Goal: Ask a question

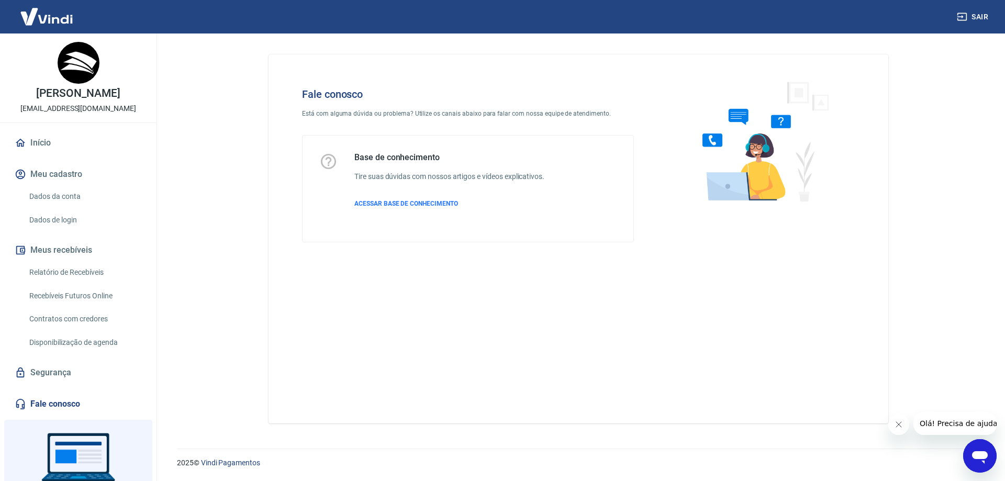
click at [974, 450] on icon "Abrir janela de mensagens" at bounding box center [980, 456] width 19 height 19
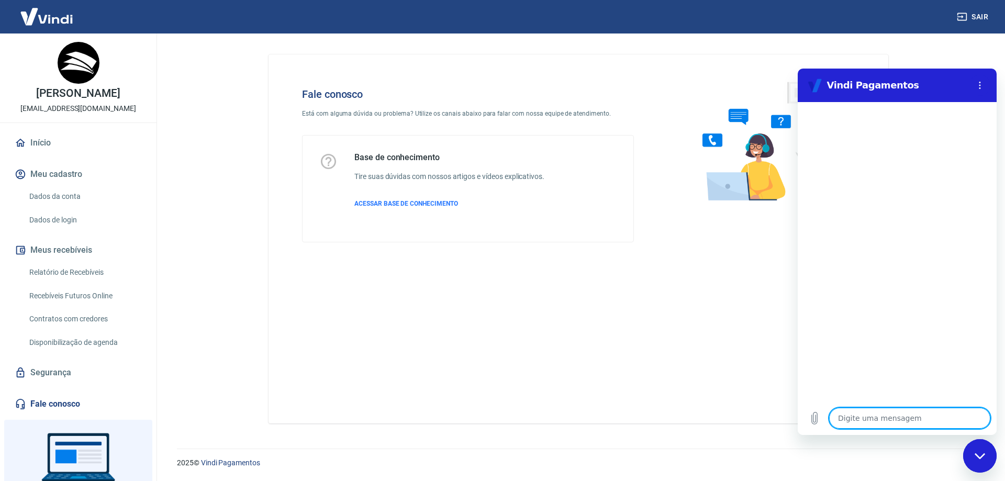
type textarea "377.163.048-79"
type textarea "x"
click at [837, 420] on textarea "377.163.048-79" at bounding box center [909, 418] width 161 height 21
type textarea "f377.163.048-79"
type textarea "x"
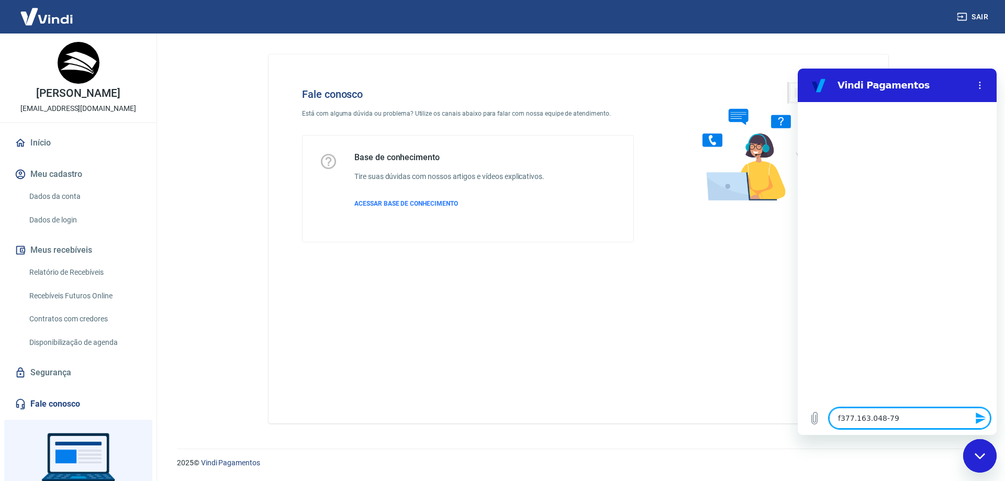
type textarea "377.163.048-79"
type textarea "x"
type textarea "b377.163.048-79"
type textarea "x"
type textarea "bo377.163.048-79"
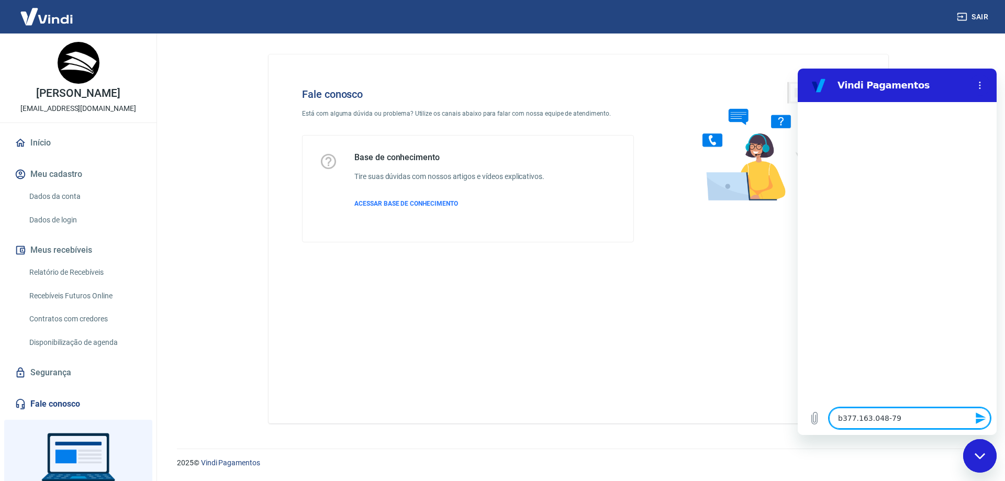
type textarea "x"
type textarea "boa377.163.048-79"
type textarea "x"
type textarea "boa 377.163.048-79"
type textarea "x"
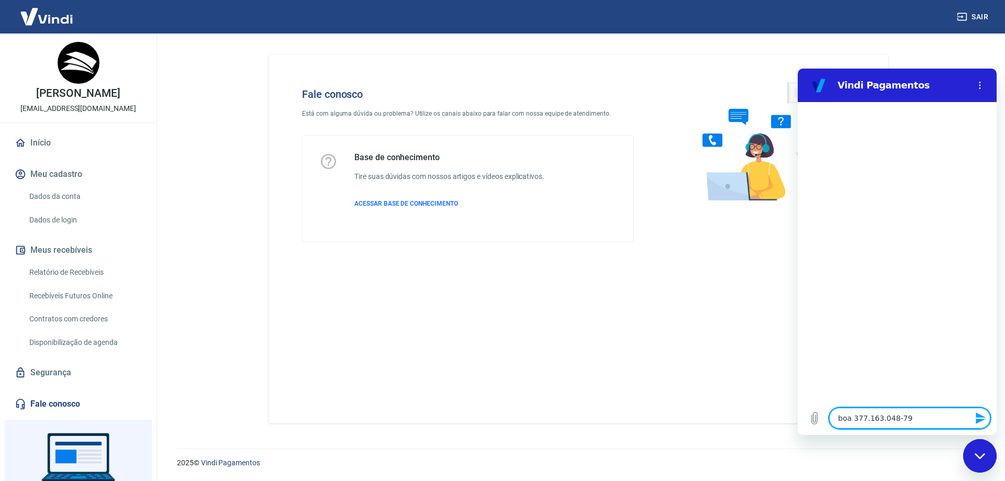
type textarea "boa t377.163.048-79"
type textarea "x"
type textarea "boa ta377.163.048-79"
type textarea "x"
type textarea "boa tar377.163.048-79"
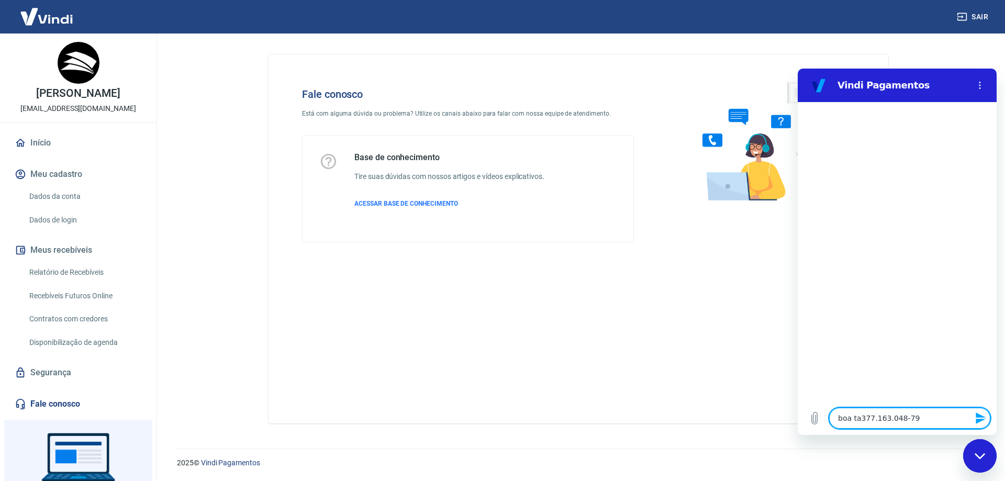
type textarea "x"
type textarea "boa tard377.163.048-79"
type textarea "x"
type textarea "boa tarde377.163.048-79"
type textarea "x"
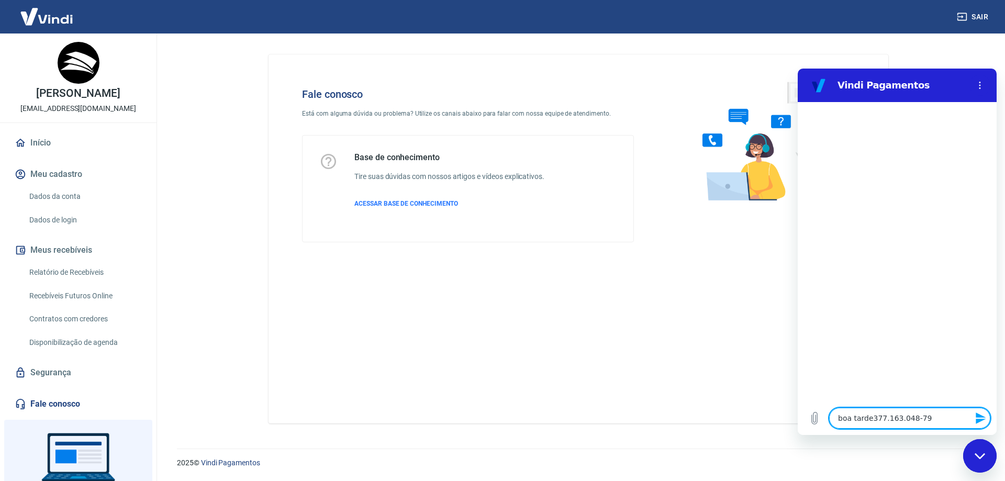
type textarea "boa tarde!377.163.048-79"
type textarea "x"
type textarea "boa tarde! 377.163.048-79"
type textarea "x"
type textarea "boa tarde! f377.163.048-79"
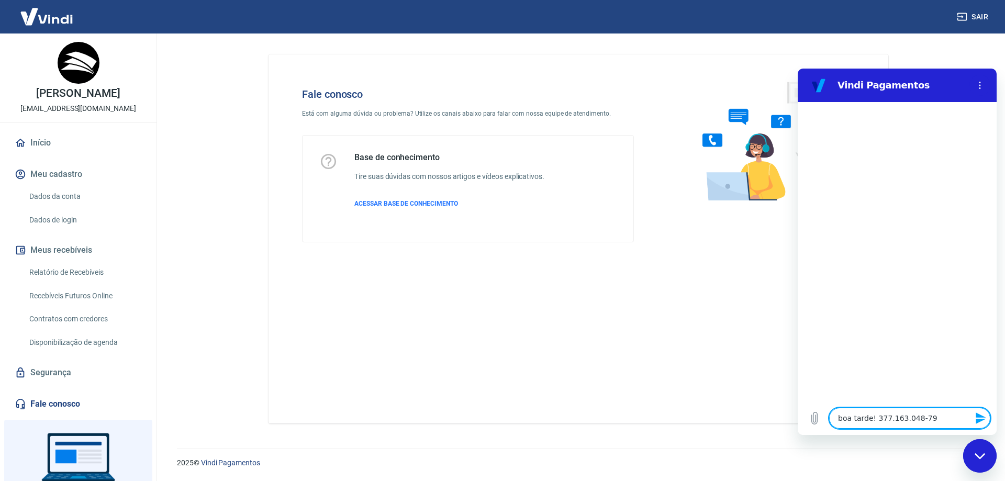
type textarea "x"
type textarea "boa tarde! fo377.163.048-79"
type textarea "x"
type textarea "boa tarde! foi377.163.048-79"
type textarea "x"
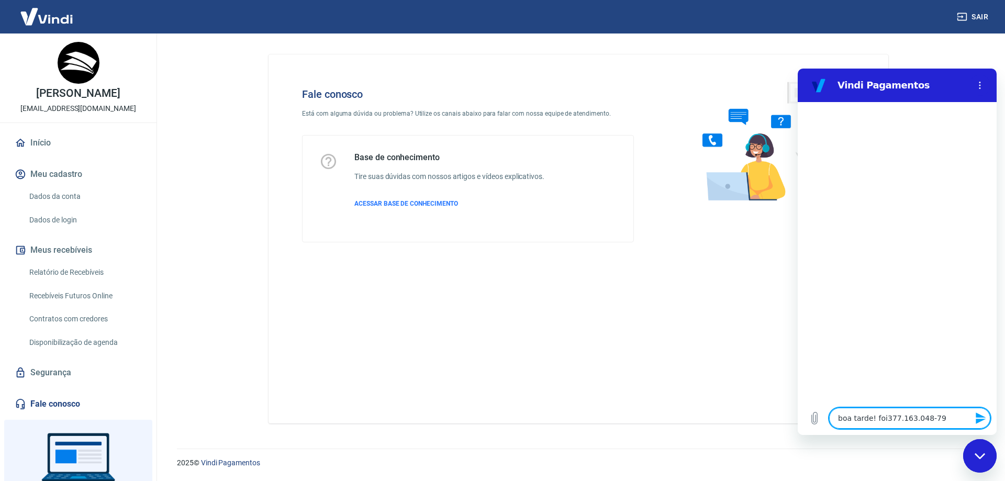
type textarea "boa tarde! foi 377.163.048-79"
type textarea "x"
type textarea "boa tarde! foi f377.163.048-79"
type textarea "x"
type textarea "boa tarde! foi fe377.163.048-79"
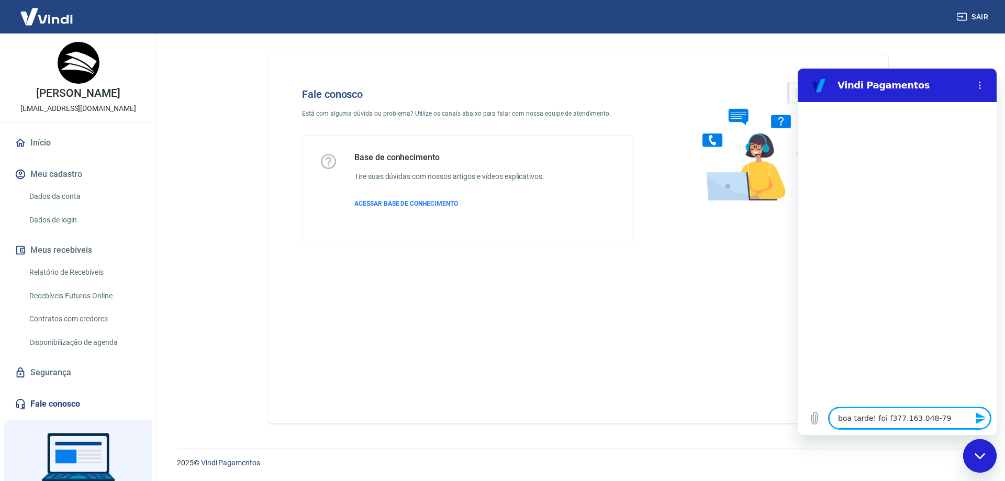
type textarea "x"
type textarea "boa tarde! foi fei377.163.048-79"
type textarea "x"
type textarea "boa tarde! foi feit377.163.048-79"
type textarea "x"
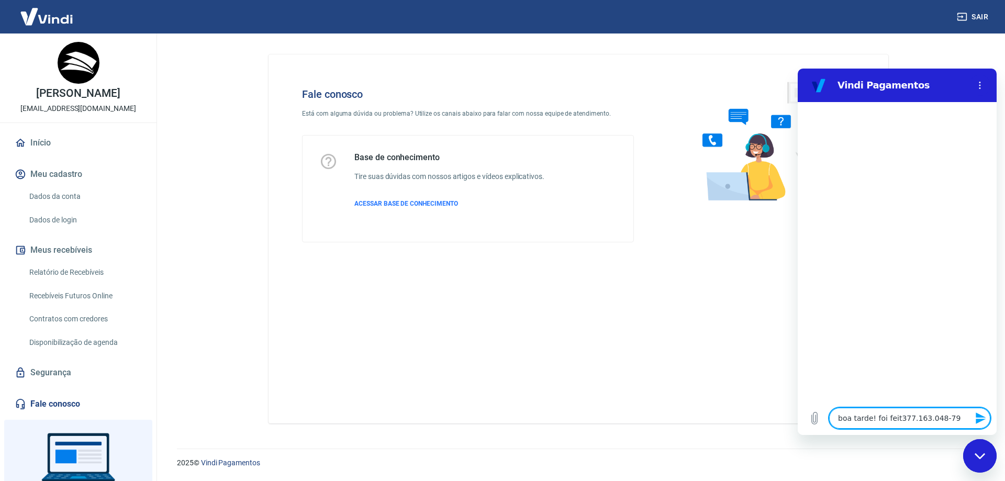
type textarea "boa tarde! foi feito377.163.048-79"
type textarea "x"
type textarea "boa tarde! foi feito 377.163.048-79"
type textarea "x"
type textarea "boa tarde! foi feito u377.163.048-79"
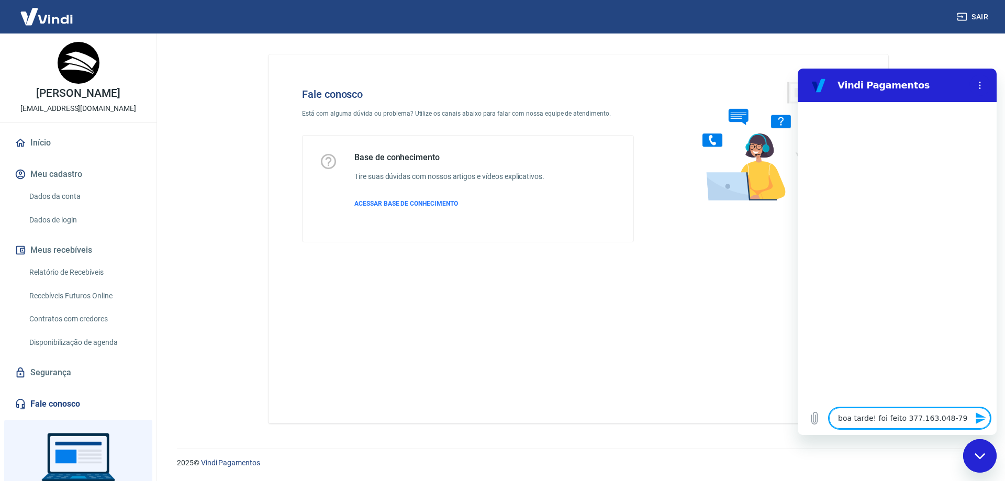
type textarea "x"
type textarea "boa tarde! foi feito um377.163.048-79"
type textarea "x"
type textarea "boa tarde! foi feito uma377.163.048-79"
type textarea "x"
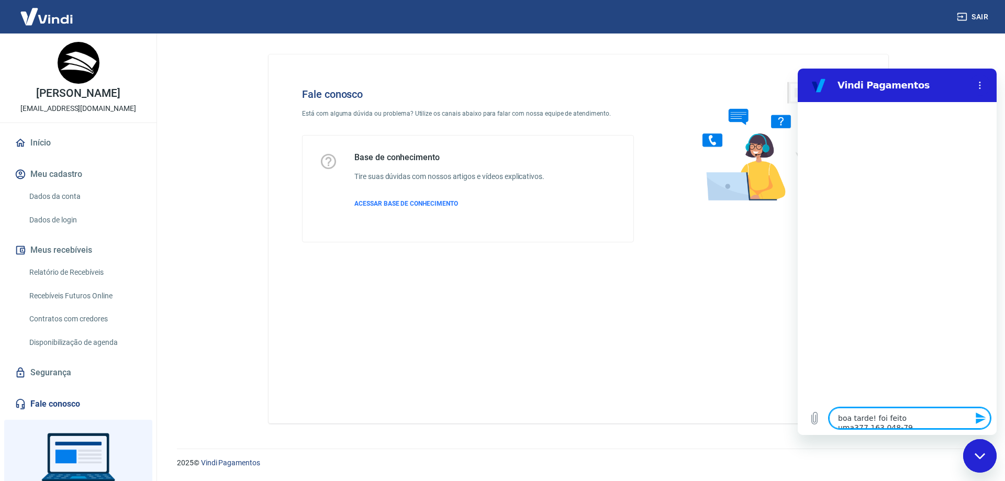
type textarea "boa tarde! foi feito uma 377.163.048-79"
type textarea "x"
type textarea "boa tarde! foi feito uma v377.163.048-79"
type textarea "x"
type textarea "boa tarde! foi feito uma ve377.163.048-79"
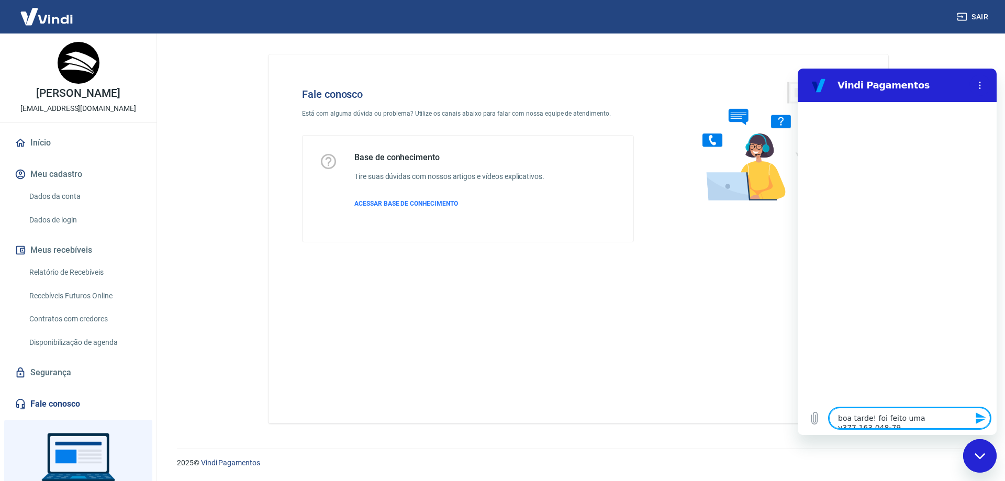
type textarea "x"
type textarea "boa tarde! foi feito uma ven377.163.048-79"
type textarea "x"
type textarea "boa tarde! foi feito uma vend377.163.048-79"
type textarea "x"
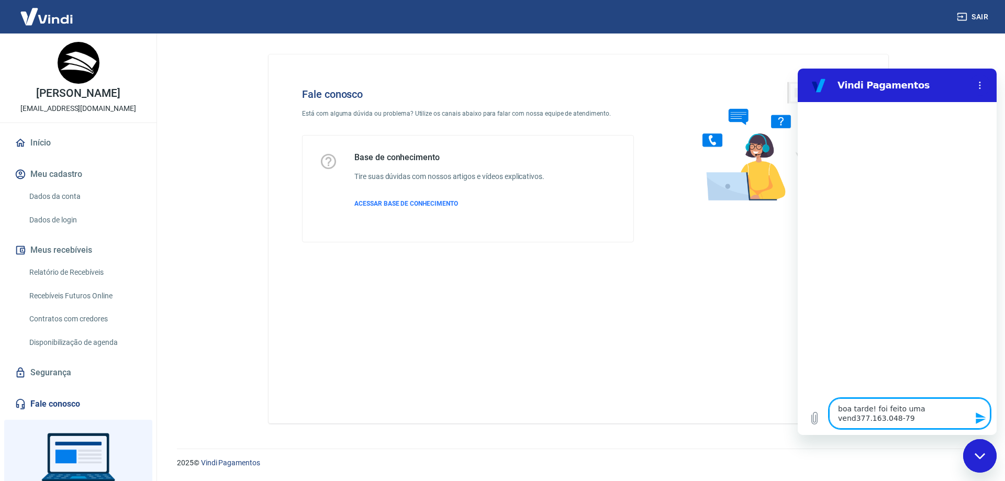
type textarea "boa tarde! foi feito uma venda377.163.048-79"
type textarea "x"
type textarea "boa tarde! foi feito uma venda 377.163.048-79"
type textarea "x"
type textarea "boa tarde! foi feito uma venda n377.163.048-79"
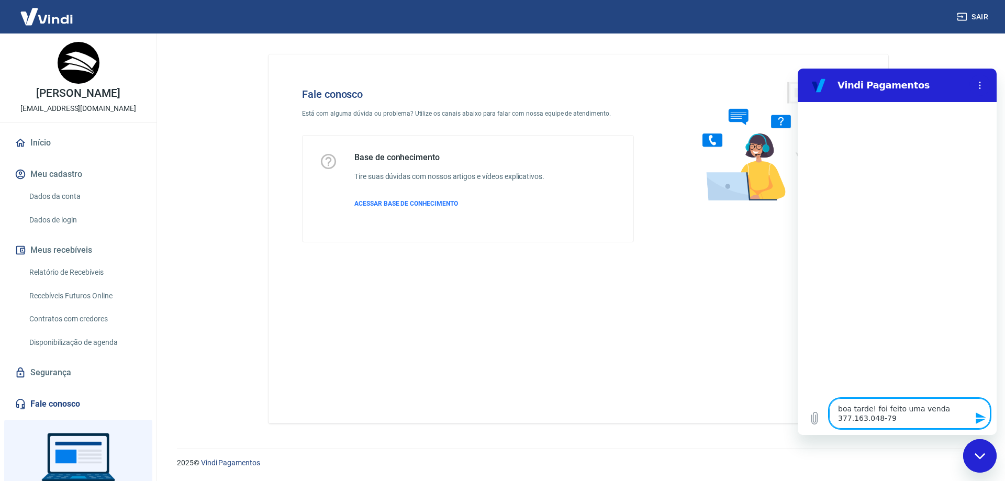
type textarea "x"
type textarea "boa tarde! foi feito uma venda ne377.163.048-79"
type textarea "x"
type textarea "boa tarde! foi feito uma venda nes377.163.048-79"
type textarea "x"
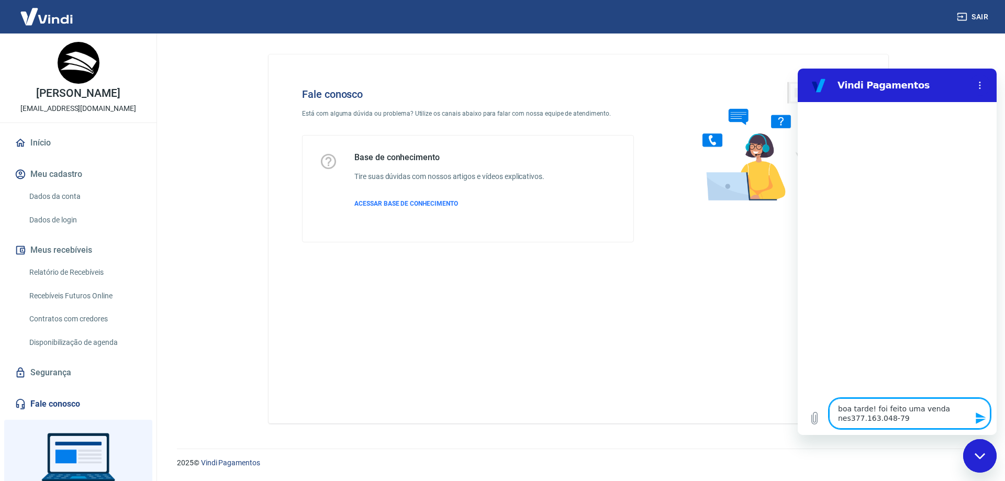
type textarea "boa tarde! foi feito uma venda ness377.163.048-79"
type textarea "x"
type textarea "boa tarde! foi feito uma venda nesse377.163.048-79"
type textarea "x"
type textarea "boa tarde! foi feito uma venda nesse 377.163.048-79"
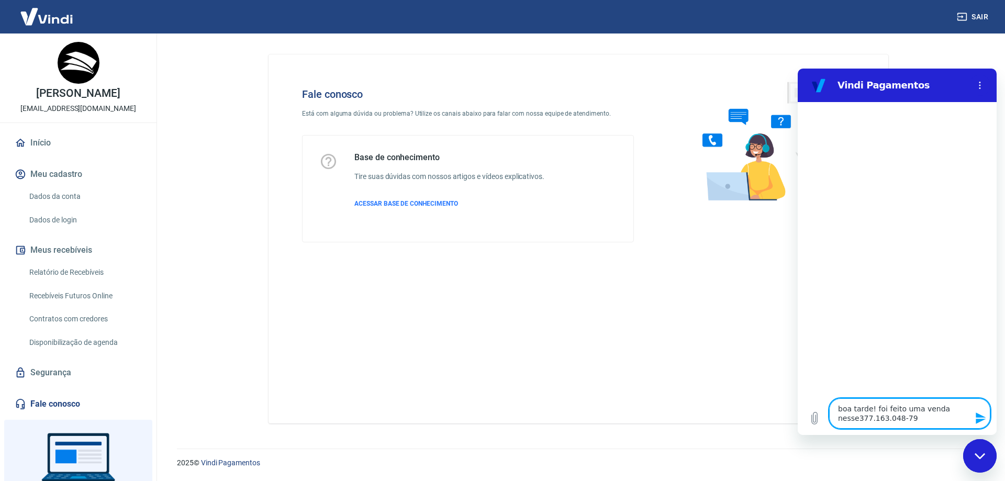
type textarea "x"
type textarea "boa tarde! foi feito uma venda nesse c377.163.048-79"
type textarea "x"
type textarea "boa tarde! foi feito uma venda nesse cp377.163.048-79"
type textarea "x"
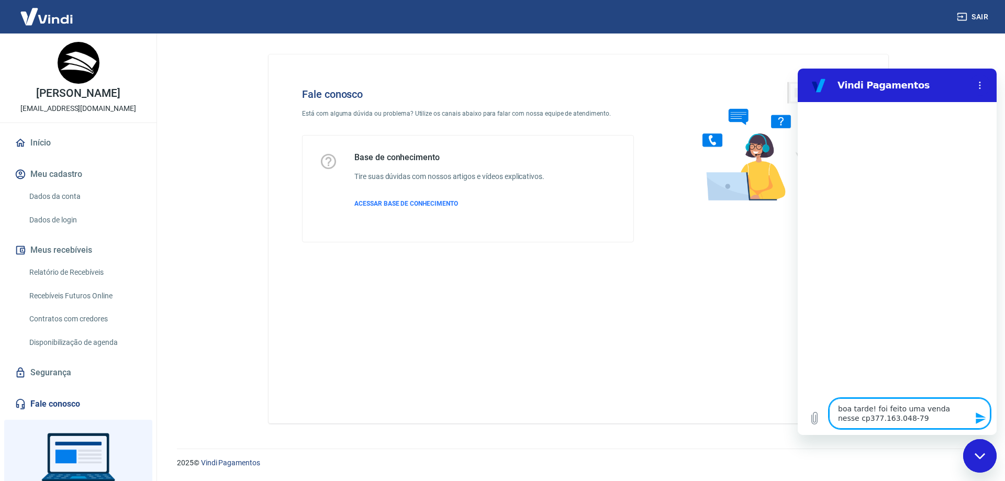
type textarea "boa tarde! foi feito uma venda nesse cpf377.163.048-79"
type textarea "x"
type textarea "boa tarde! foi feito uma venda nesse cpf 377.163.048-79"
type textarea "x"
click at [893, 420] on textarea "boa tarde! foi feito uma venda nesse cpf 377.163.048-79" at bounding box center [909, 413] width 161 height 30
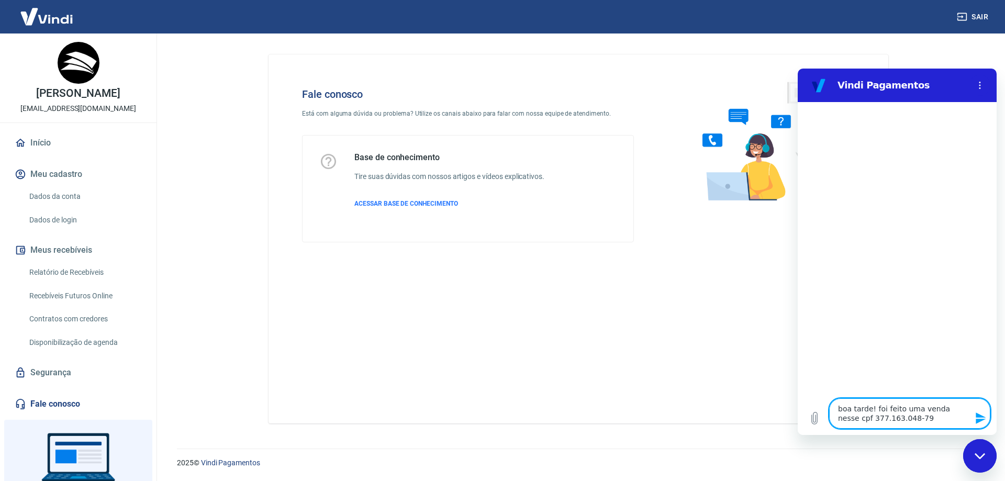
type textarea "boa tarde! foi feito uma venda nesse cpf 377.163.048-79"
type textarea "x"
type textarea "boa tarde! foi feito uma venda nesse cpf 377.163.048-79 e"
type textarea "x"
type textarea "boa tarde! foi feito uma venda nesse cpf 377.163.048-79 e"
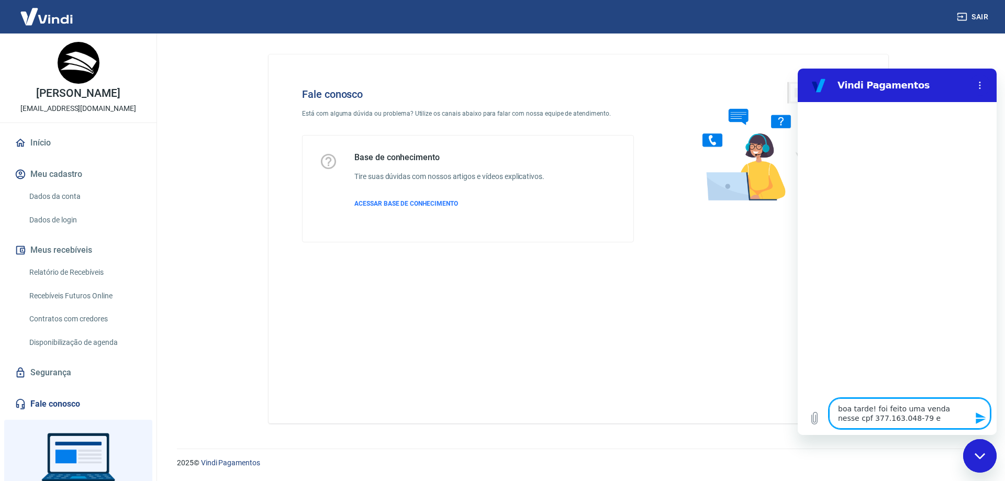
type textarea "x"
type textarea "boa tarde! foi feito uma venda nesse cpf 377.163.048-79 e p"
type textarea "x"
type textarea "boa tarde! foi feito uma venda nesse cpf 377.163.048-79 e po"
type textarea "x"
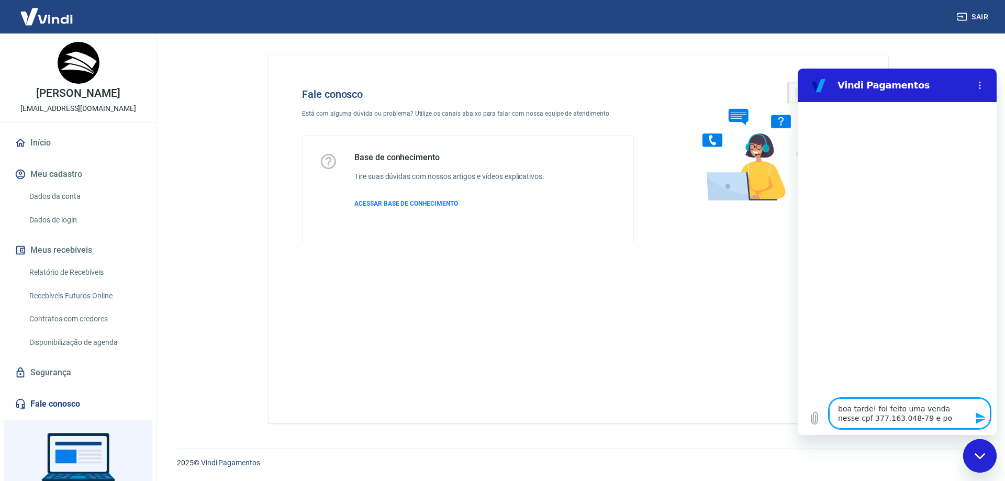
type textarea "boa tarde! foi feito uma venda nesse cpf 377.163.048-79 e por"
type textarea "x"
type textarea "boa tarde! foi feito uma venda nesse cpf 377.163.048-79 e por"
type textarea "x"
type textarea "boa tarde! foi feito uma venda nesse cpf 377.163.048-79 e por d"
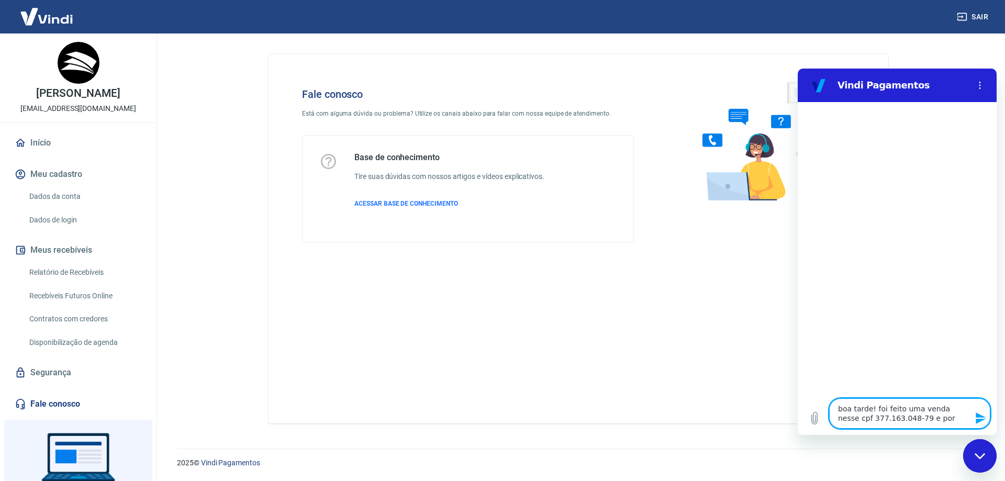
type textarea "x"
type textarea "boa tarde! foi feito uma venda nesse cpf 377.163.048-79 e por du"
type textarea "x"
type textarea "boa tarde! foi feito uma venda nesse cpf 377.163.048-79 e por dua"
type textarea "x"
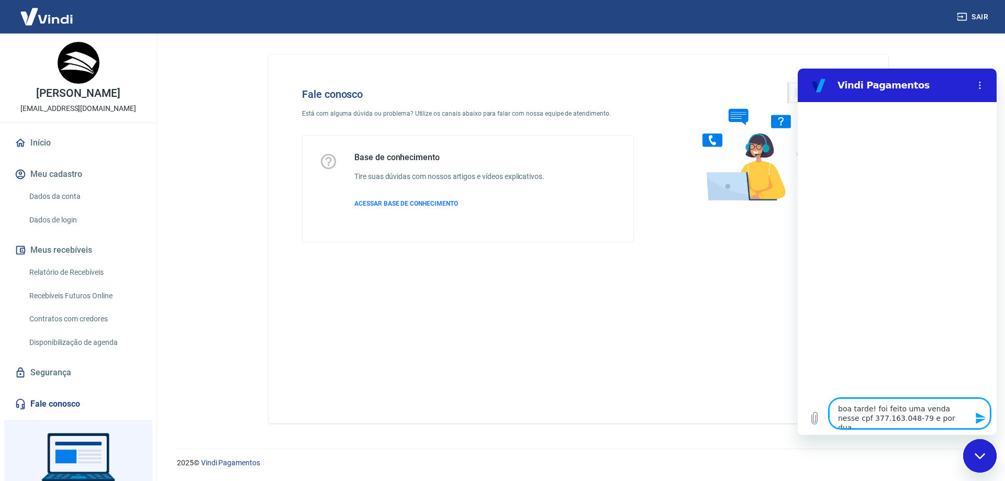
type textarea "boa tarde! foi feito uma venda nesse cpf 377.163.048-79 e por duas"
type textarea "x"
type textarea "boa tarde! foi feito uma venda nesse cpf 377.163.048-79 e por duas"
type textarea "x"
type textarea "boa tarde! foi feito uma venda nesse cpf 377.163.048-79 e por duas v"
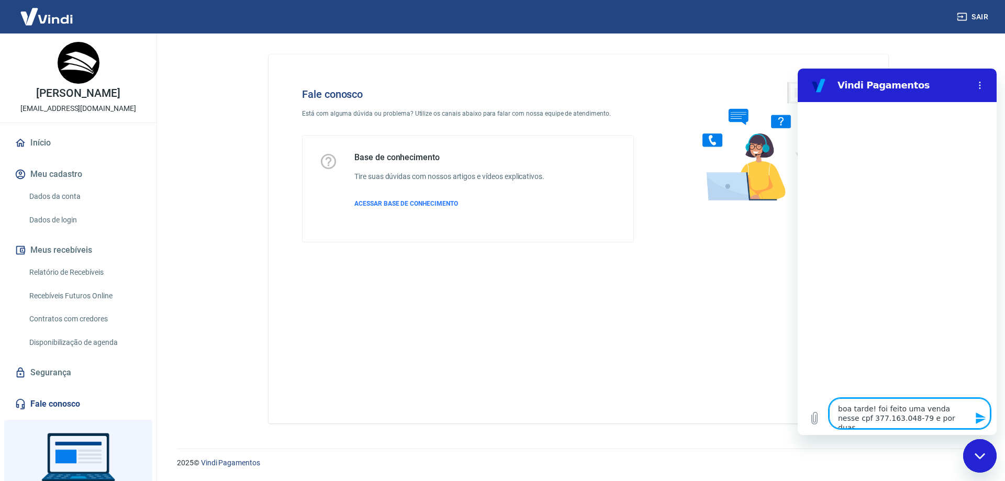
type textarea "x"
type textarea "boa tarde! foi feito uma venda nesse cpf 377.163.048-79 e por duas ve"
type textarea "x"
type textarea "boa tarde! foi feito uma venda nesse cpf 377.163.048-79 e por duas vez"
type textarea "x"
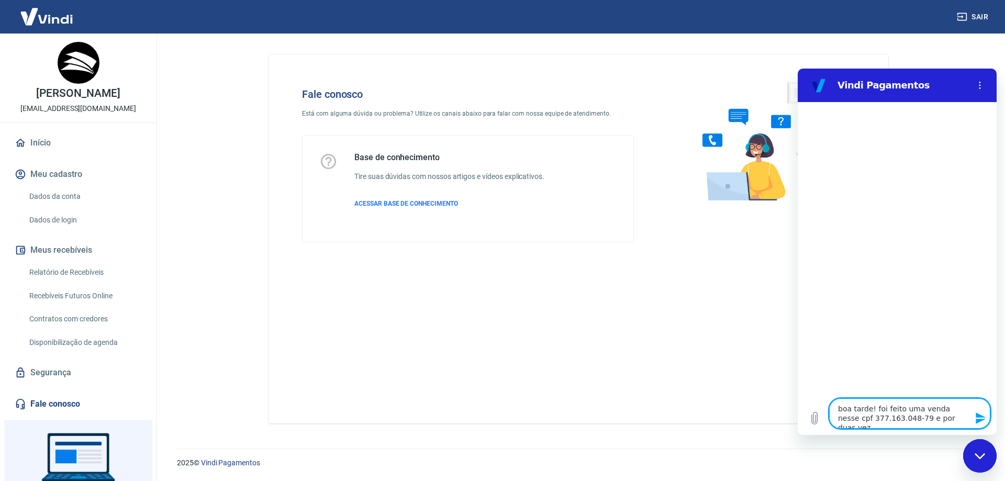
type textarea "boa tarde! foi feito uma venda nesse cpf 377.163.048-79 e por duas veze"
type textarea "x"
type textarea "boa tarde! foi feito uma venda nesse cpf 377.163.048-79 e por duas vezes"
type textarea "x"
type textarea "boa tarde! foi feito uma venda nesse cpf 377.163.048-79 e por duas vezes"
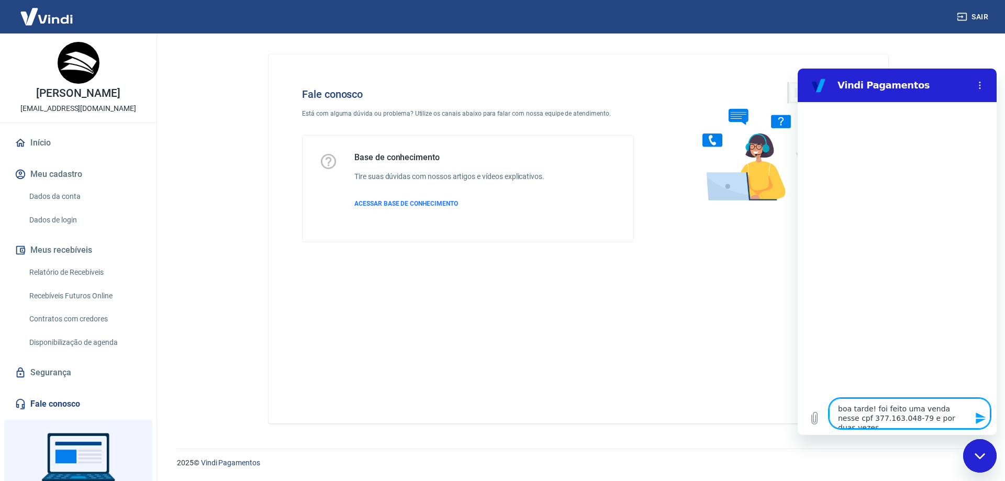
type textarea "x"
type textarea "boa tarde! foi feito uma venda nesse cpf 377.163.048-79 e por duas vezes f"
type textarea "x"
type textarea "boa tarde! foi feito uma venda nesse cpf 377.163.048-79 e por duas vezes fo"
type textarea "x"
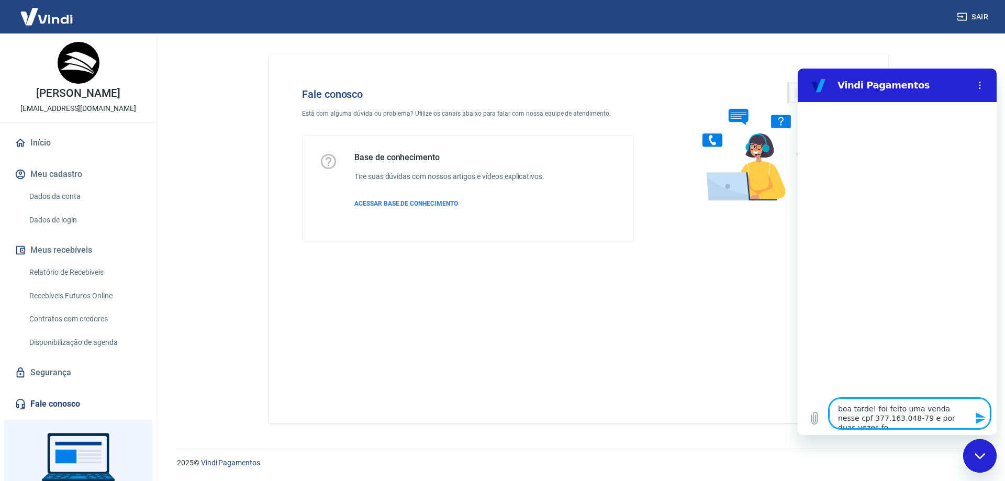
type textarea "boa tarde! foi feito uma venda nesse cpf 377.163.048-79 e por duas vezes foi"
type textarea "x"
type textarea "boa tarde! foi feito uma venda nesse cpf 377.163.048-79 e por duas vezes foi"
type textarea "x"
type textarea "boa tarde! foi feito uma venda nesse cpf 377.163.048-79 e por duas vezes foi c"
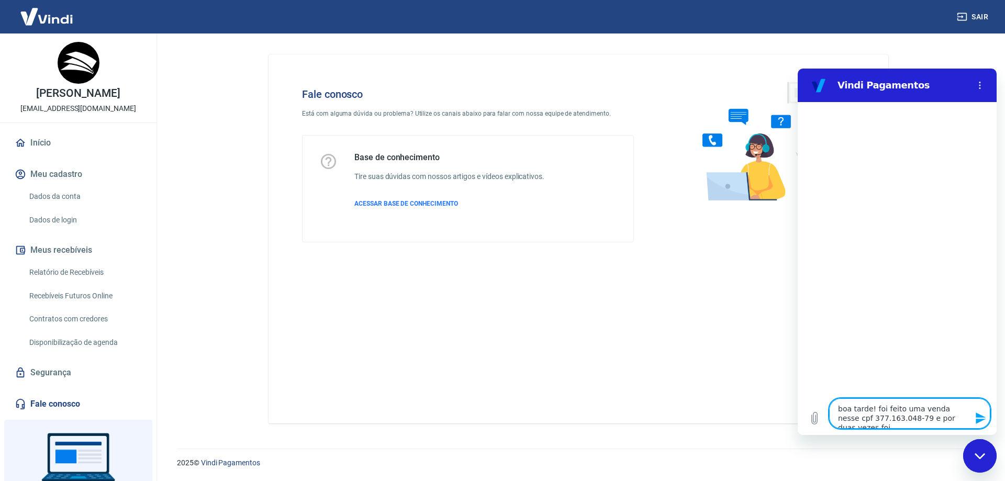
type textarea "x"
type textarea "boa tarde! foi feito uma venda nesse cpf 377.163.048-79 e por duas vezes foi ca"
type textarea "x"
type textarea "boa tarde! foi feito uma venda nesse cpf 377.163.048-79 e por duas vezes foi can"
type textarea "x"
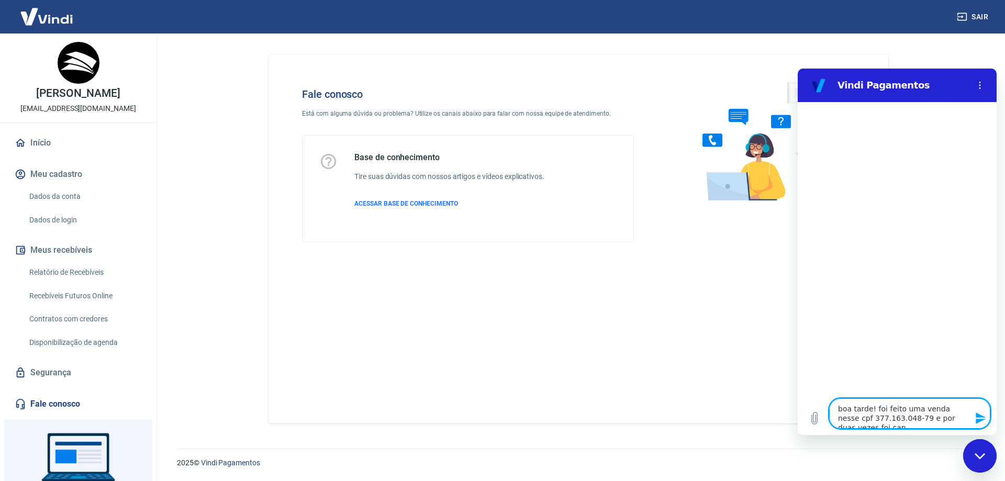
type textarea "boa tarde! foi feito uma venda nesse cpf 377.163.048-79 e por duas vezes foi ca…"
type textarea "x"
type textarea "boa tarde! foi feito uma venda nesse cpf 377.163.048-79 e por duas vezes foi ca…"
type textarea "x"
type textarea "boa tarde! foi feito uma venda nesse cpf 377.163.048-79 e por duas vezes foi ca…"
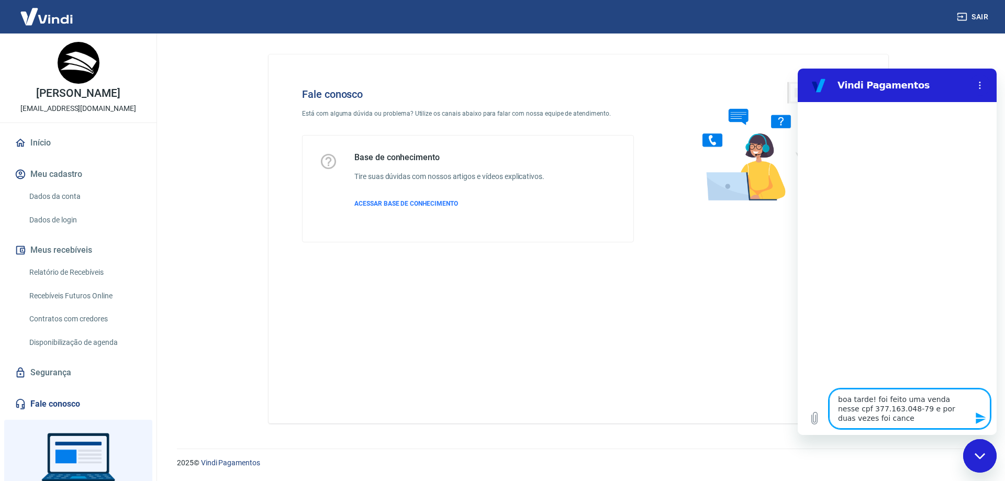
type textarea "x"
type textarea "boa tarde! foi feito uma venda nesse cpf 377.163.048-79 e por duas vezes foi ca…"
type textarea "x"
type textarea "boa tarde! foi feito uma venda nesse cpf 377.163.048-79 e por duas vezes foi ca…"
type textarea "x"
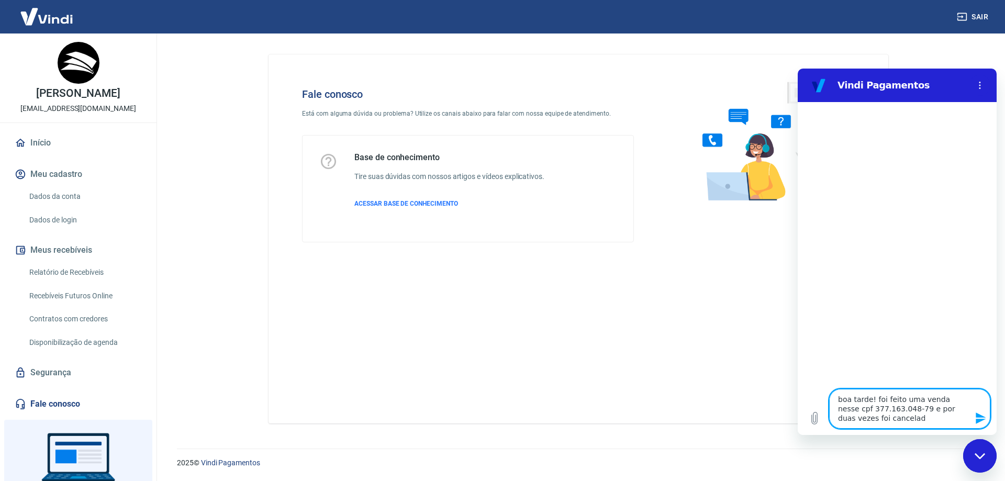
type textarea "boa tarde! foi feito uma venda nesse cpf 377.163.048-79 e por duas vezes foi ca…"
type textarea "x"
type textarea "boa tarde! foi feito uma venda nesse cpf 377.163.048-79 e por duas vezes foi ca…"
type textarea "x"
type textarea "boa tarde! foi feito uma venda nesse cpf 377.163.048-79 e por duas vezes foi ca…"
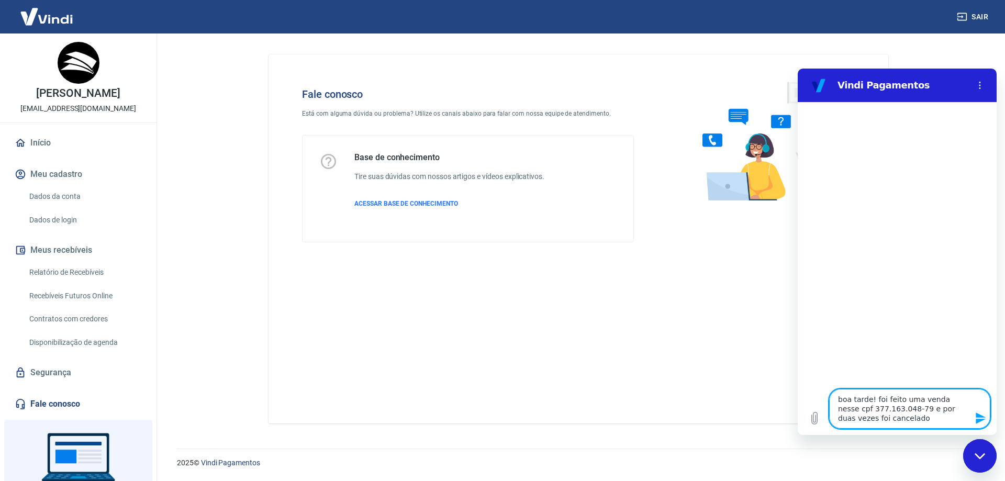
type textarea "x"
type textarea "boa tarde! foi feito uma venda nesse cpf 377.163.048-79 e por duas vezes foi ca…"
type textarea "x"
type textarea "boa tarde! foi feito uma venda nesse cpf 377.163.048-79 e por duas vezes foi ca…"
type textarea "x"
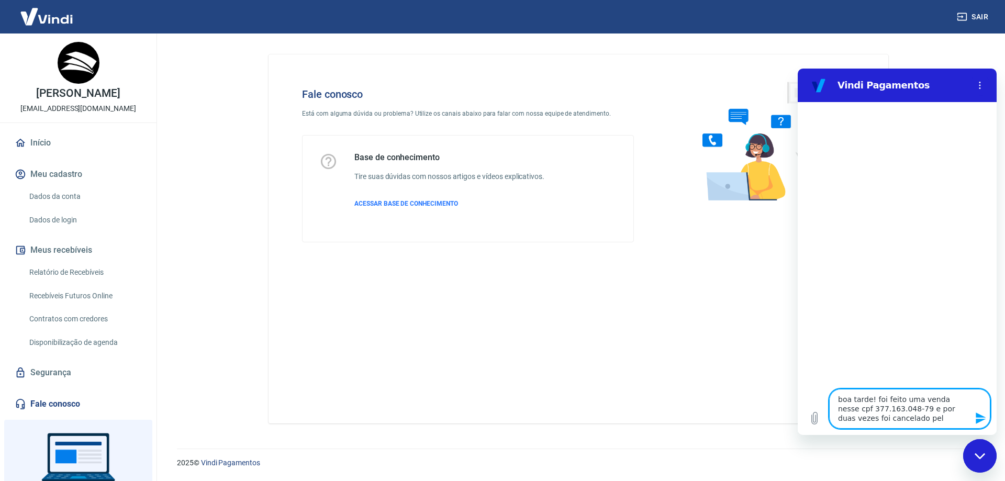
type textarea "boa tarde! foi feito uma venda nesse cpf 377.163.048-79 e por duas vezes foi ca…"
type textarea "x"
type textarea "boa tarde! foi feito uma venda nesse cpf 377.163.048-79 e por duas vezes foi ca…"
type textarea "x"
type textarea "boa tarde! foi feito uma venda nesse cpf 377.163.048-79 e por duas vezes foi ca…"
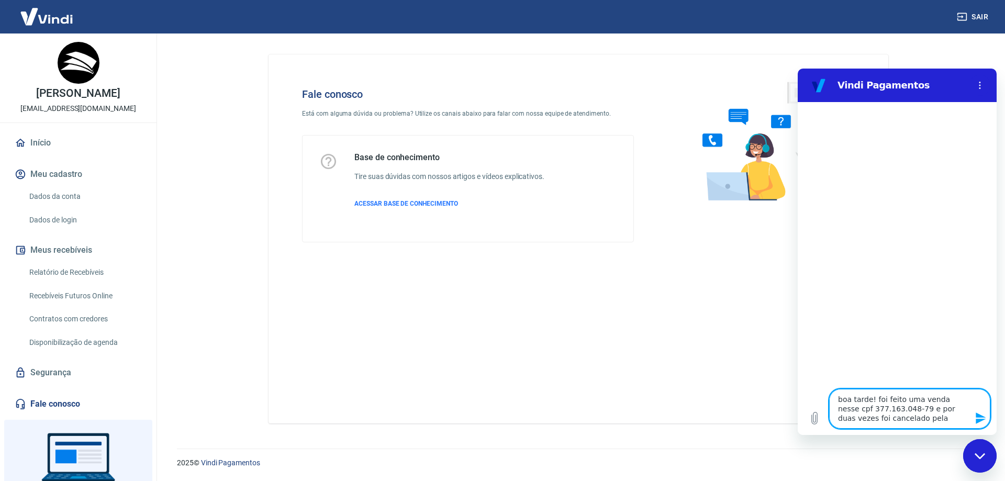
type textarea "x"
type textarea "boa tarde! foi feito uma venda nesse cpf 377.163.048-79 e por duas vezes foi ca…"
type textarea "x"
type textarea "boa tarde! foi feito uma venda nesse cpf 377.163.048-79 e por duas vezes foi ca…"
type textarea "x"
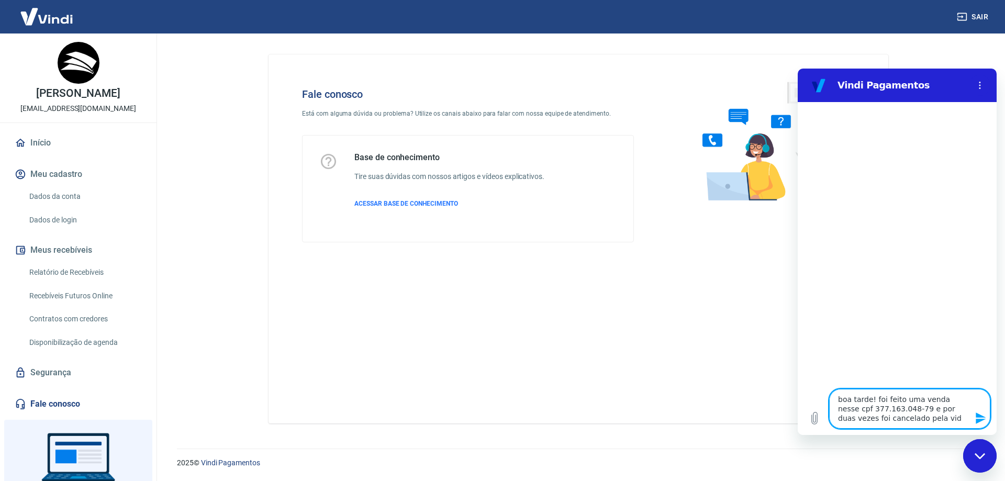
click at [894, 420] on textarea "boa tarde! foi feito uma venda nesse cpf 377.163.048-79 e por duas vezes foi ca…" at bounding box center [909, 409] width 161 height 40
type textarea "boa tarde! foi feito uma venda nesse cpf 377.163.048-79 e por duas vezes foi ca…"
type textarea "x"
click at [914, 425] on textarea "boa tarde! foi feito uma venda nesse cpf 377.163.048-79 e por duas vezes foi ca…" at bounding box center [909, 409] width 161 height 40
type textarea "boa tarde! foi feito uma venda nesse cpf 377.163.048-79 e por duas vezes foi ca…"
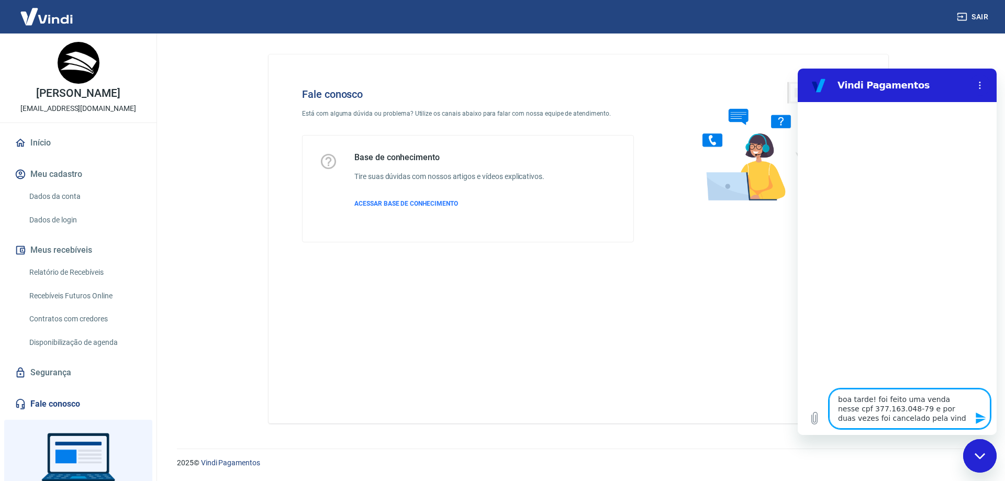
type textarea "x"
type textarea "boa tarde! foi feito uma venda nesse cpf 377.163.048-79 e por duas vezes foi ca…"
type textarea "x"
type textarea "boa tarde! foi feito uma venda nesse cpf 377.163.048-79 e por duas vezes foi ca…"
type textarea "x"
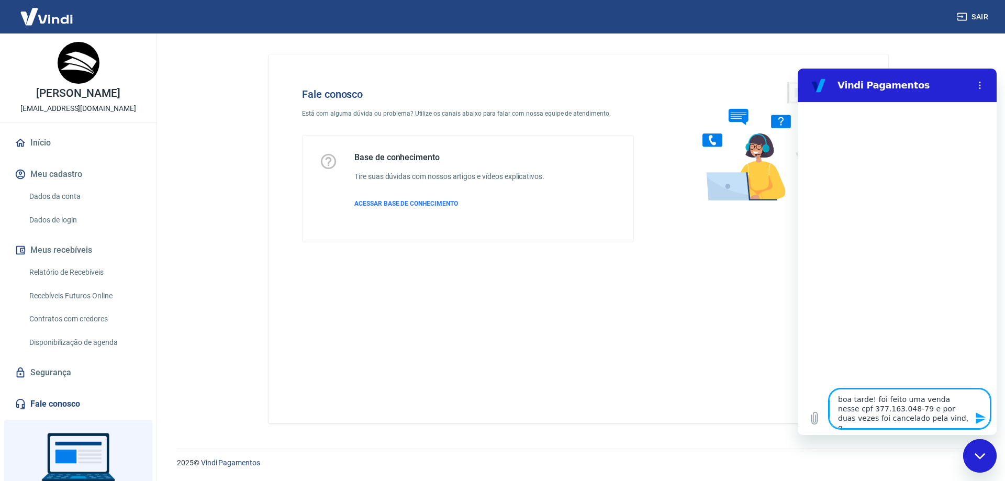
type textarea "boa tarde! foi feito uma venda nesse cpf 377.163.048-79 e por duas vezes foi ca…"
type textarea "x"
type textarea "boa tarde! foi feito uma venda nesse cpf 377.163.048-79 e por duas vezes foi ca…"
type textarea "x"
type textarea "boa tarde! foi feito uma venda nesse cpf 377.163.048-79 e por duas vezes foi ca…"
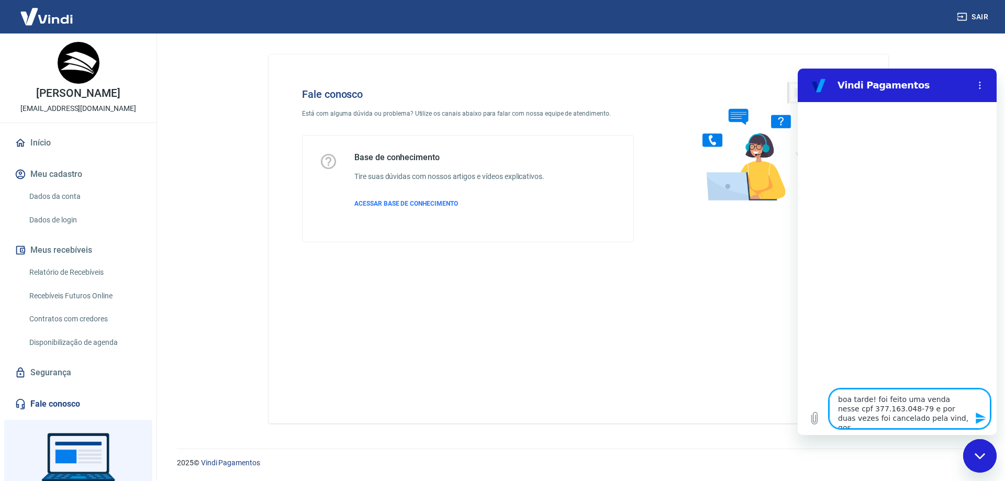
type textarea "x"
type textarea "boa tarde! foi feito uma venda nesse cpf 377.163.048-79 e por duas vezes foi ca…"
type textarea "x"
type textarea "boa tarde! foi feito uma venda nesse cpf 377.163.048-79 e por duas vezes foi ca…"
type textarea "x"
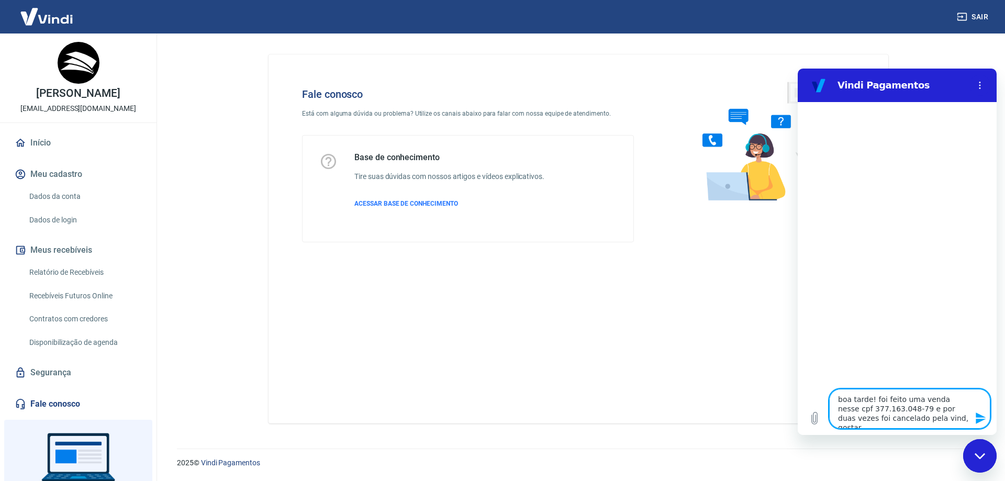
type textarea "boa tarde! foi feito uma venda nesse cpf 377.163.048-79 e por duas vezes foi ca…"
type textarea "x"
type textarea "boa tarde! foi feito uma venda nesse cpf 377.163.048-79 e por duas vezes foi ca…"
type textarea "x"
type textarea "boa tarde! foi feito uma venda nesse cpf 377.163.048-79 e por duas vezes foi ca…"
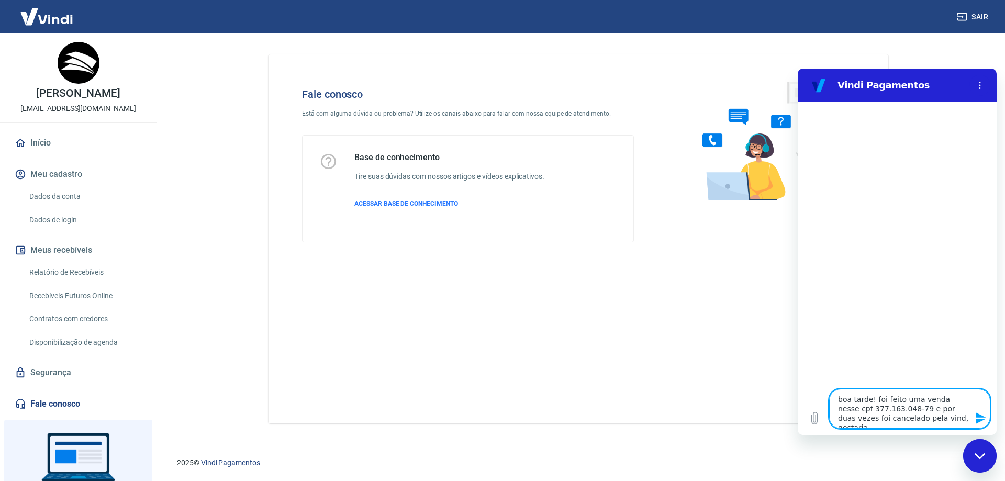
type textarea "x"
type textarea "boa tarde! foi feito uma venda nesse cpf 377.163.048-79 e por duas vezes foi ca…"
type textarea "x"
type textarea "boa tarde! foi feito uma venda nesse cpf 377.163.048-79 e por duas vezes foi ca…"
type textarea "x"
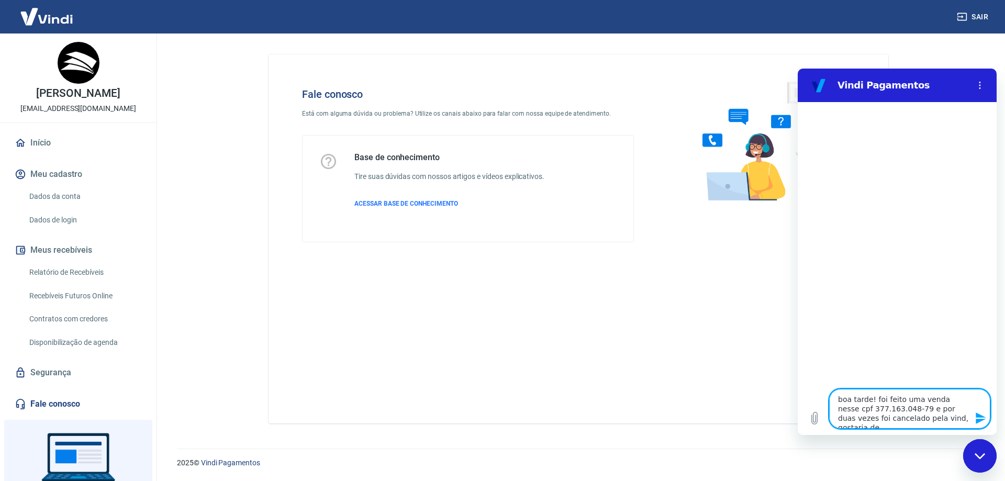
type textarea "boa tarde! foi feito uma venda nesse cpf 377.163.048-79 e por duas vezes foi ca…"
type textarea "x"
type textarea "boa tarde! foi feito uma venda nesse cpf 377.163.048-79 e por duas vezes foi ca…"
type textarea "x"
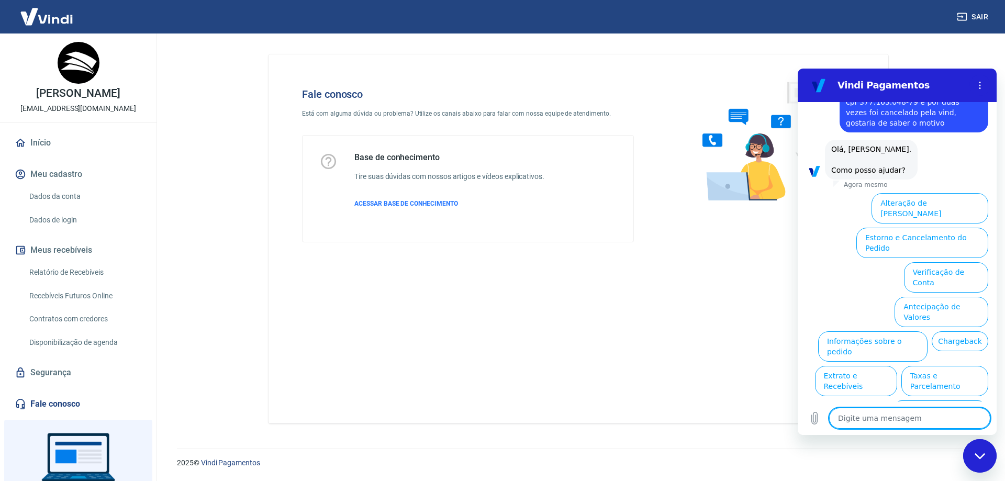
scroll to position [48, 0]
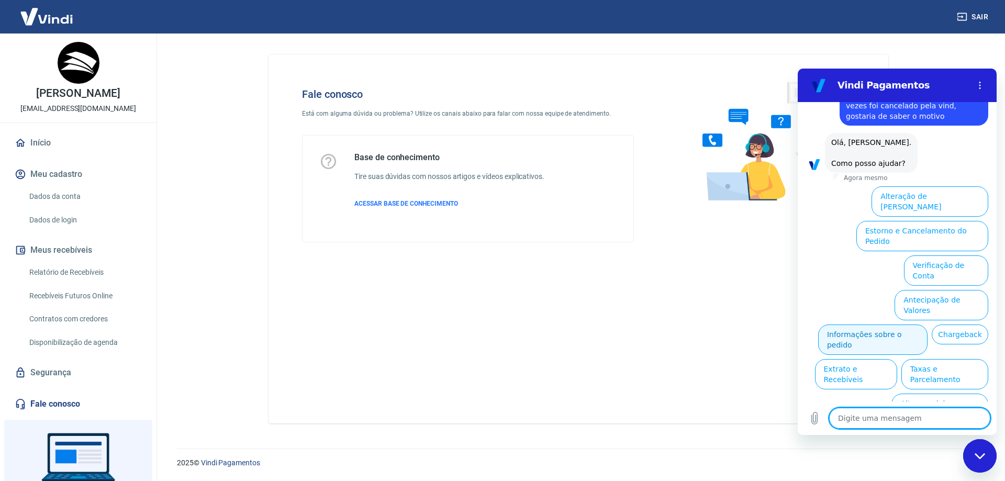
click at [924, 325] on button "Informações sobre o pedido" at bounding box center [872, 340] width 109 height 30
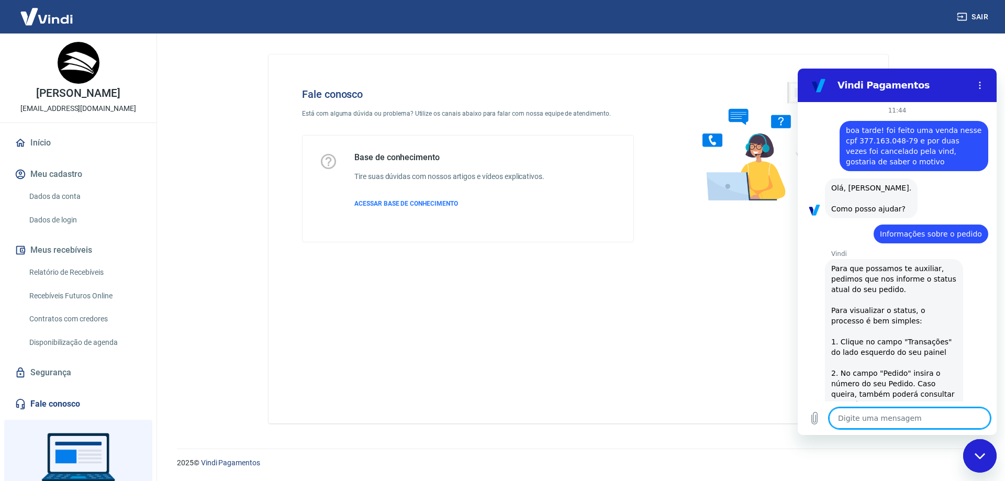
scroll to position [0, 0]
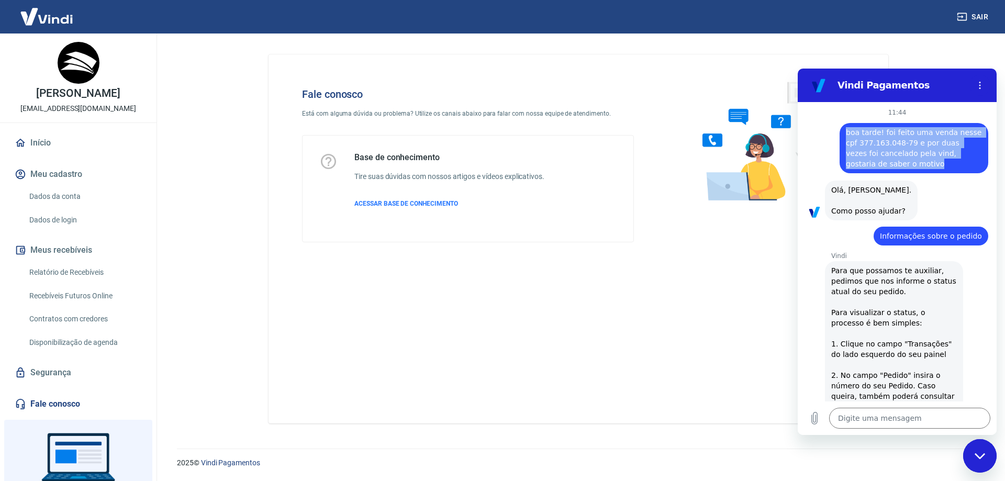
drag, startPoint x: 846, startPoint y: 131, endPoint x: 972, endPoint y: 166, distance: 131.1
click at [972, 166] on div "diz: boa tarde! foi feito uma venda nesse cpf 377.163.048-79 e por duas vezes f…" at bounding box center [914, 148] width 149 height 50
copy span "boa tarde! foi feito uma venda nesse cpf 377.163.048-79 e por duas vezes foi ca…"
click at [861, 420] on textarea at bounding box center [909, 418] width 161 height 21
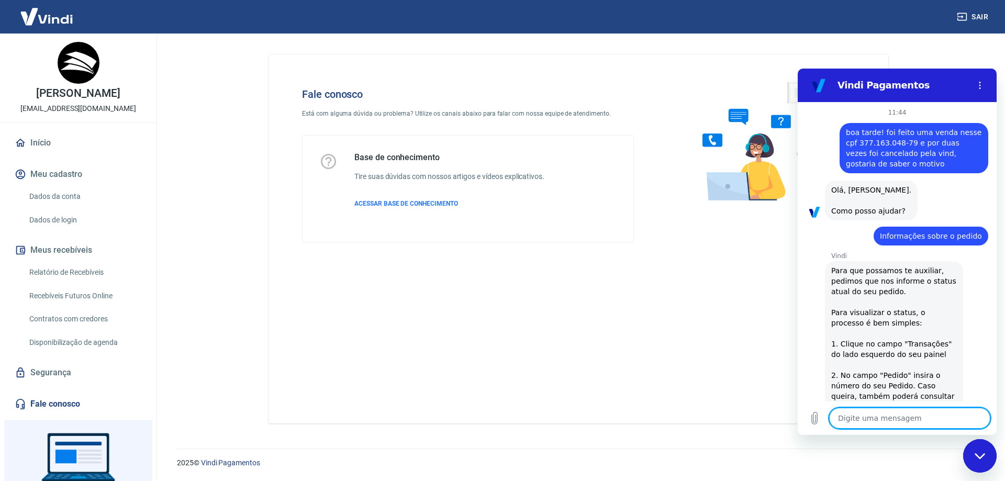
paste textarea "boa tarde! foi feito uma venda nesse cpf 377.163.048-79 e por duas vezes foi ca…"
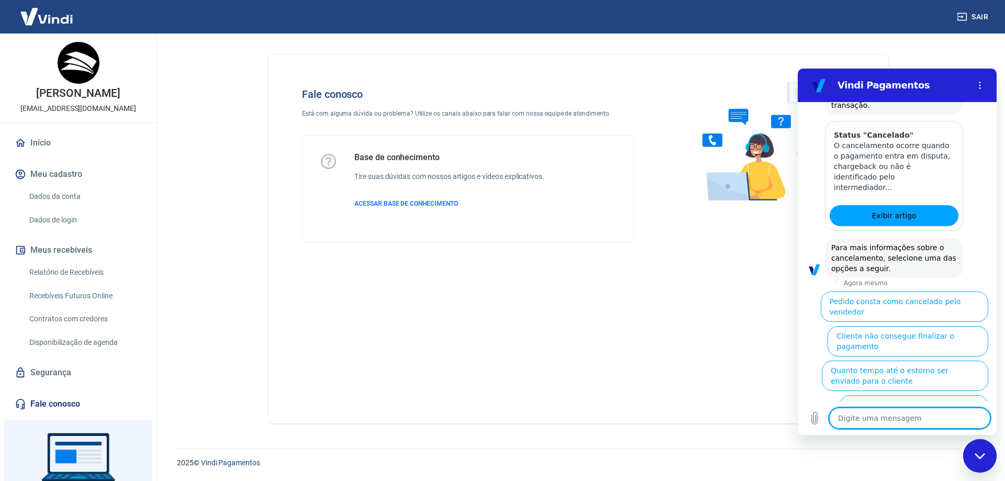
scroll to position [740, 0]
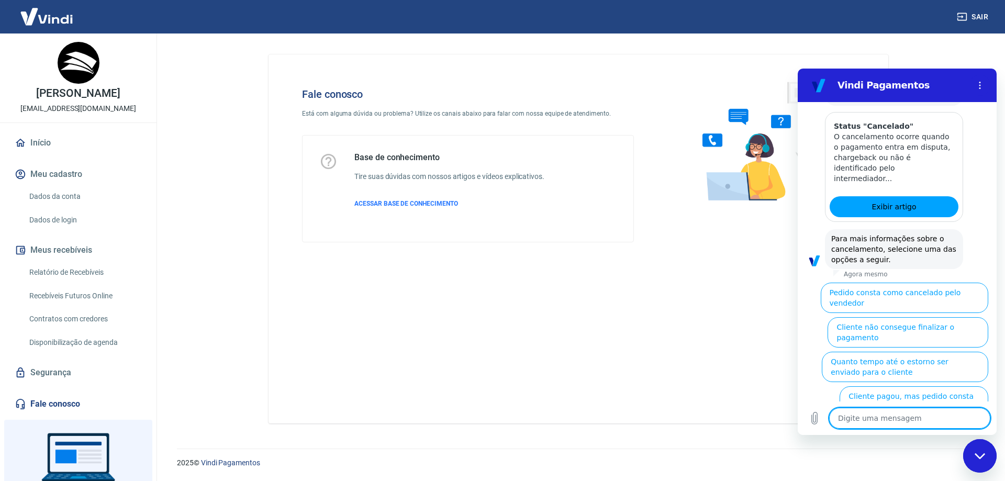
click at [868, 420] on textarea at bounding box center [909, 418] width 161 height 21
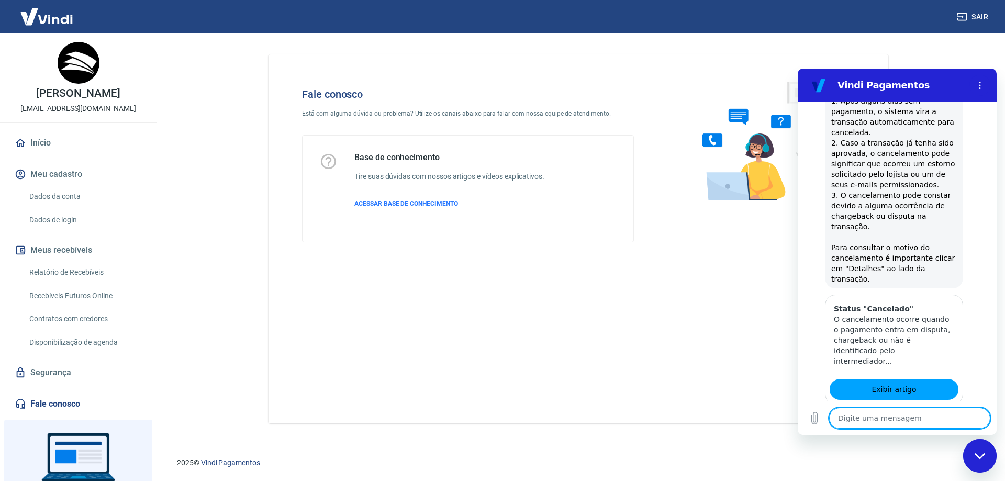
scroll to position [576, 0]
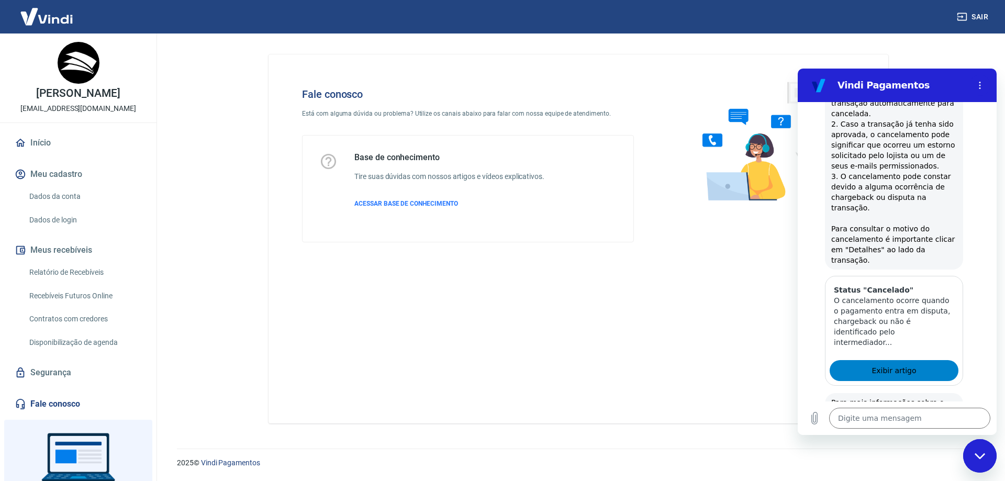
click at [901, 364] on span "Exibir artigo" at bounding box center [894, 370] width 45 height 13
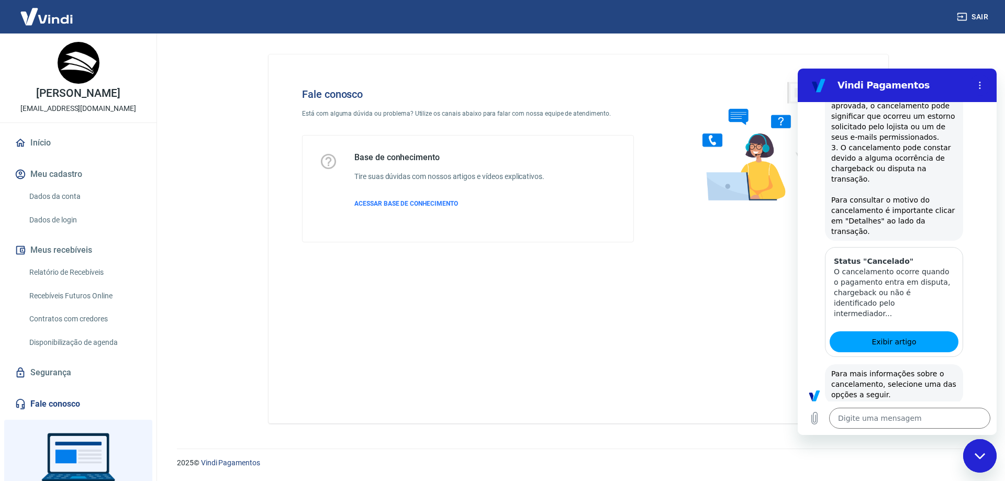
scroll to position [679, 0]
